Goal: Task Accomplishment & Management: Manage account settings

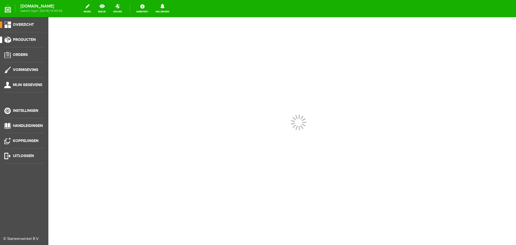
click at [26, 39] on span "Producten" at bounding box center [24, 39] width 23 height 5
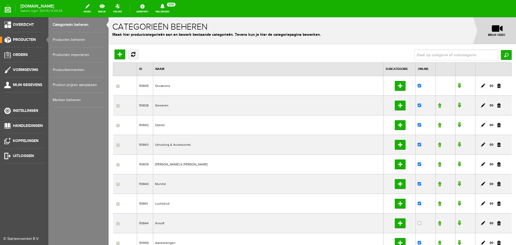
click at [78, 40] on link "Producten beheren" at bounding box center [79, 39] width 52 height 15
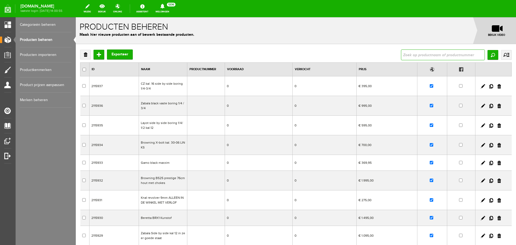
drag, startPoint x: 404, startPoint y: 54, endPoint x: 394, endPoint y: 52, distance: 10.5
click at [402, 54] on input "text" at bounding box center [443, 54] width 84 height 11
type input "tikka"
click at [489, 54] on input "Zoeken" at bounding box center [493, 55] width 11 height 10
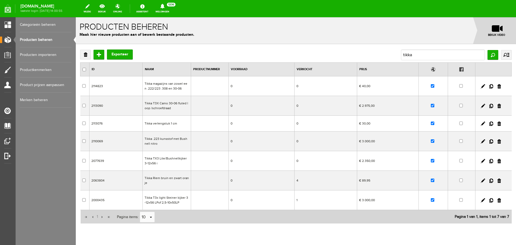
click at [185, 109] on td "Tikka T3X Camo 30-06 fluted loop /schroefdraad" at bounding box center [167, 106] width 48 height 20
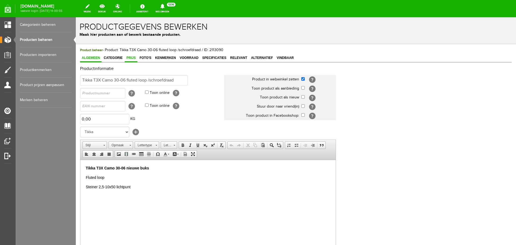
click at [135, 56] on link "Prijs" at bounding box center [131, 58] width 13 height 8
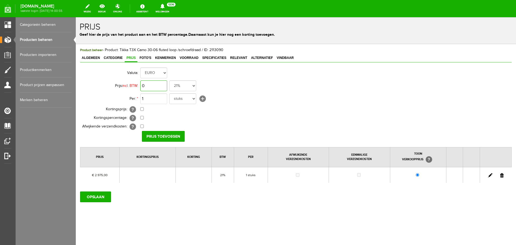
click at [160, 87] on input "0" at bounding box center [153, 85] width 27 height 11
type input "€ 3.095,00"
click at [153, 134] on input "Prijs toevoegen" at bounding box center [163, 136] width 43 height 11
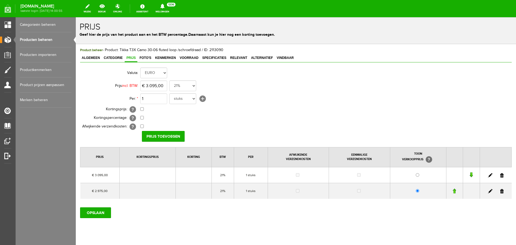
click at [501, 192] on link at bounding box center [502, 191] width 3 height 4
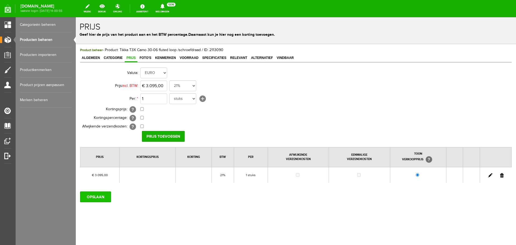
click at [91, 194] on input "OPSLAAN" at bounding box center [95, 197] width 31 height 11
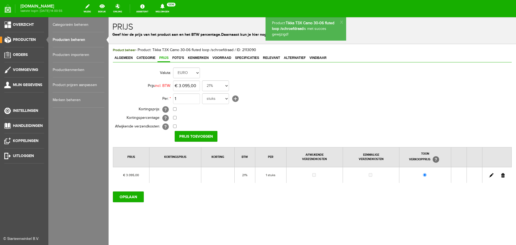
click at [71, 40] on link "Producten beheren" at bounding box center [79, 39] width 52 height 15
